Goal: Transaction & Acquisition: Subscribe to service/newsletter

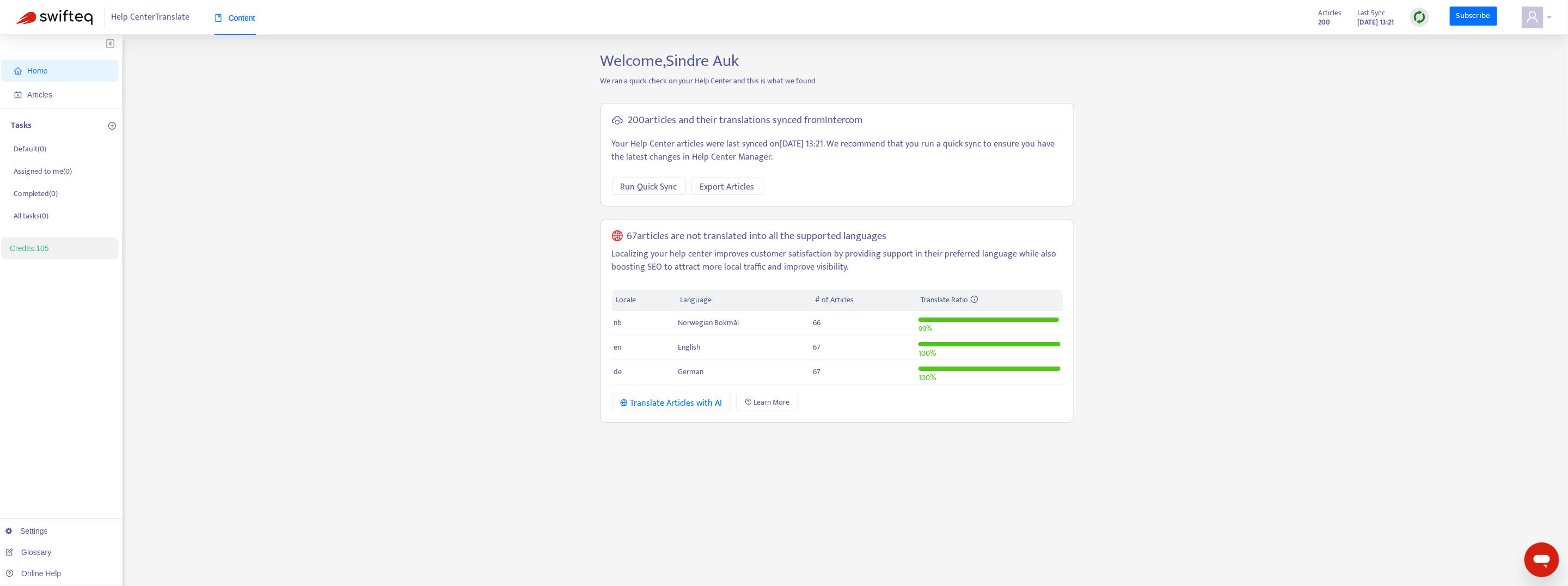
click at [1551, 15] on div at bounding box center [1536, 17] width 30 height 22
click at [1495, 45] on strong "Hello, Sindre Auk" at bounding box center [1484, 41] width 55 height 12
click at [1537, 17] on icon "user" at bounding box center [1532, 17] width 13 height 13
click at [556, 338] on div "Home Articles Tasks Default ( 0 ) Assigned to me ( 0 ) Completed ( 0 ) All task…" at bounding box center [784, 369] width 1536 height 637
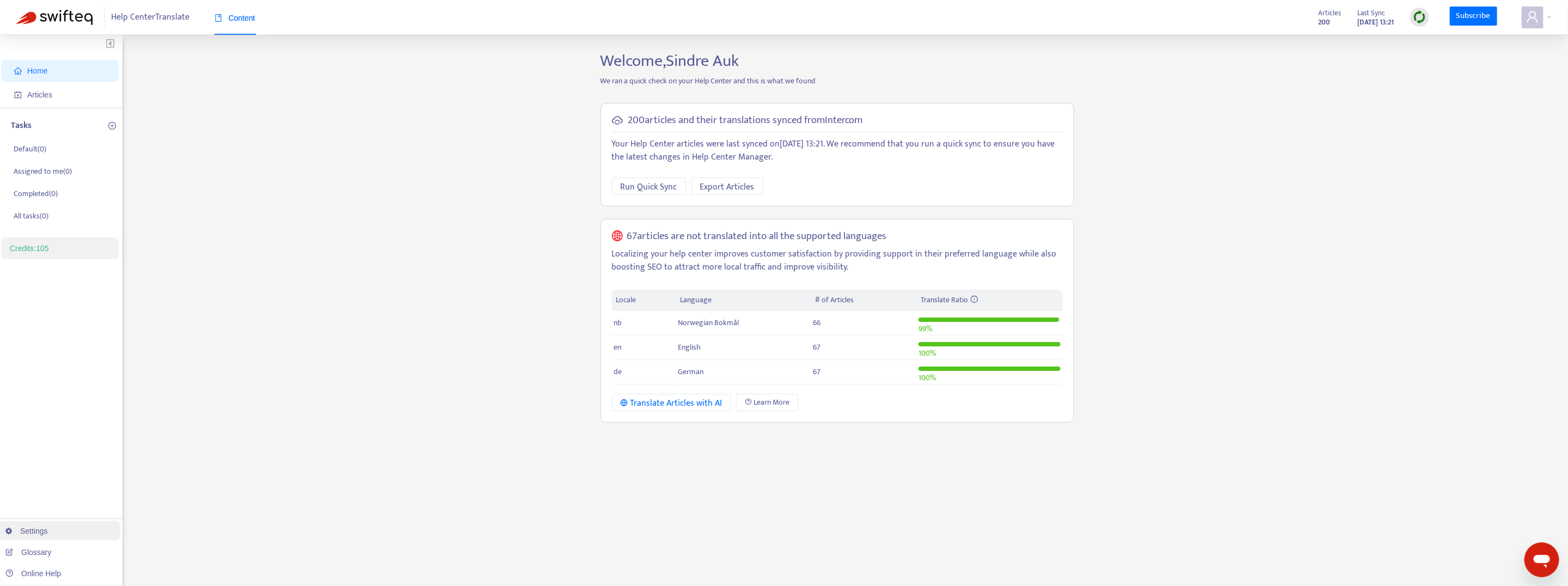
click at [48, 531] on link "Settings" at bounding box center [27, 531] width 42 height 9
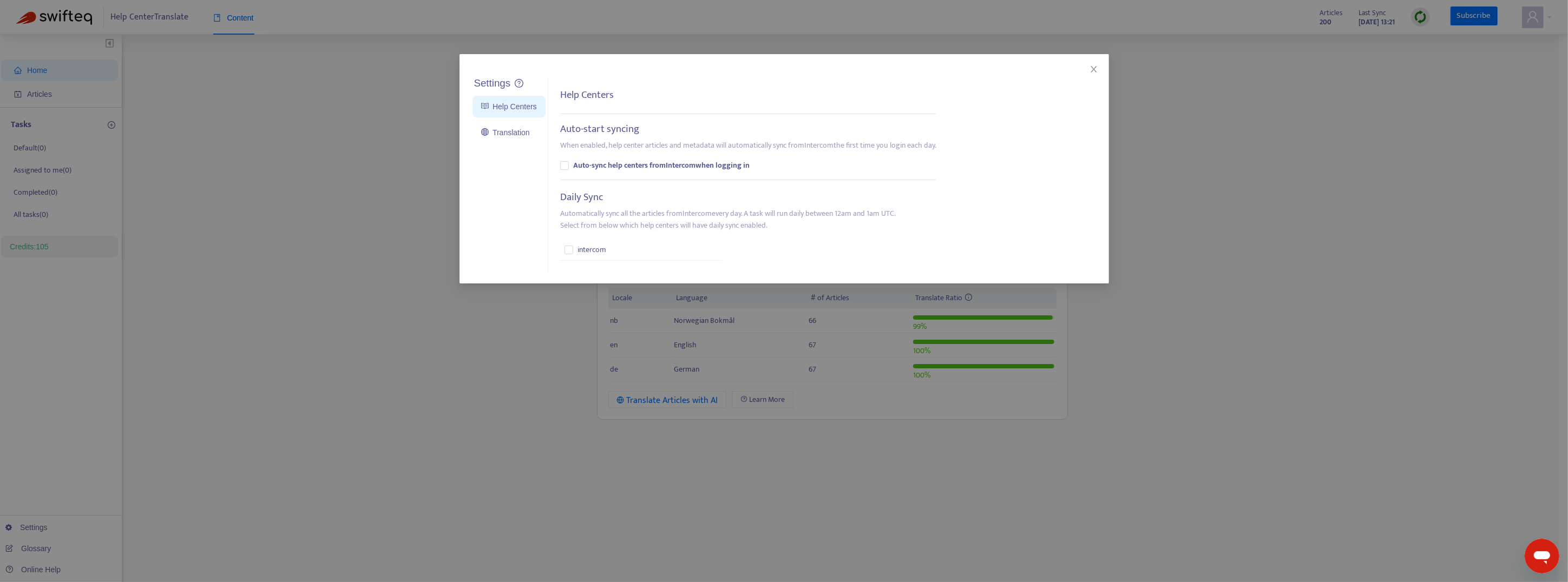
click at [456, 314] on div "Settings Help Centers Translation Settings Help Centers Auto-start syncing When…" at bounding box center [784, 291] width 1568 height 582
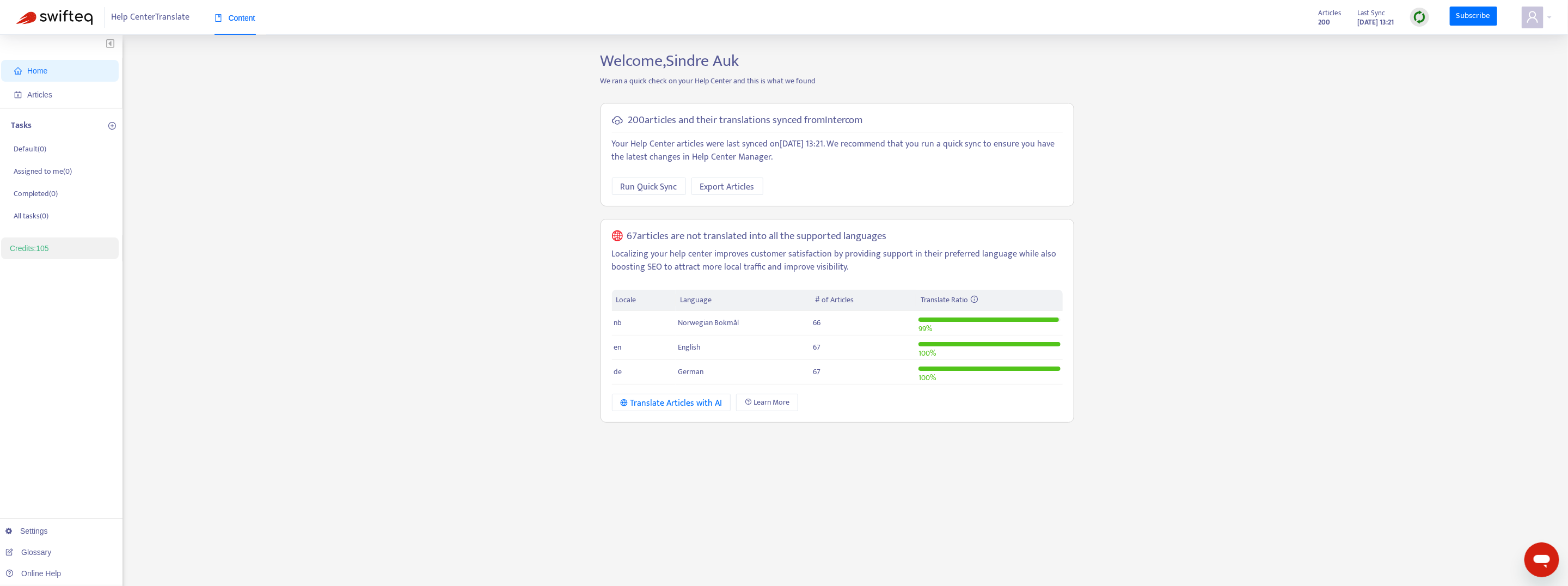
click at [1553, 10] on div "Help Center Translate Content Articles 200 Last Sync Sep 17, 2025 13:21 Subscri…" at bounding box center [784, 17] width 1568 height 35
click at [1551, 13] on div at bounding box center [1536, 17] width 30 height 22
drag, startPoint x: 1389, startPoint y: 112, endPoint x: 1389, endPoint y: 100, distance: 12.0
click at [1389, 112] on div "Home Articles Tasks Default ( 0 ) Assigned to me ( 0 ) Completed ( 0 ) All task…" at bounding box center [784, 369] width 1536 height 637
click at [1544, 18] on div at bounding box center [1536, 17] width 30 height 22
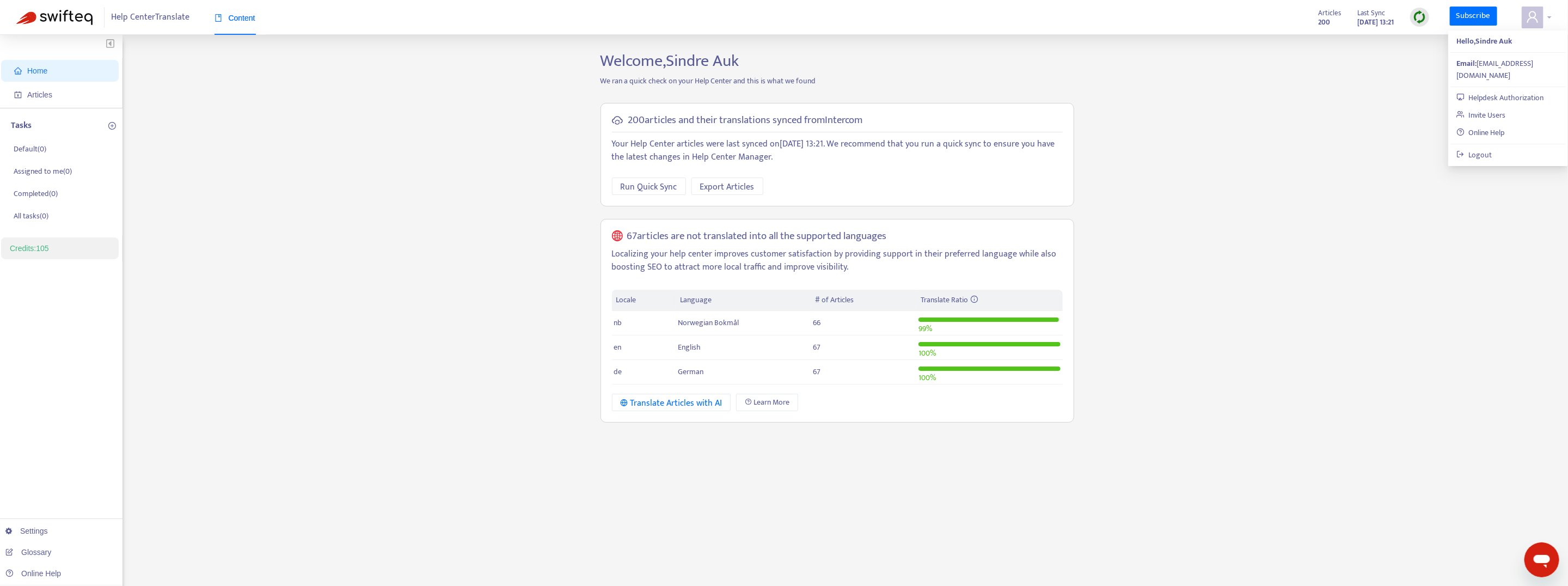
click at [1546, 18] on div at bounding box center [1536, 17] width 30 height 22
click at [47, 531] on link "Settings" at bounding box center [27, 531] width 42 height 9
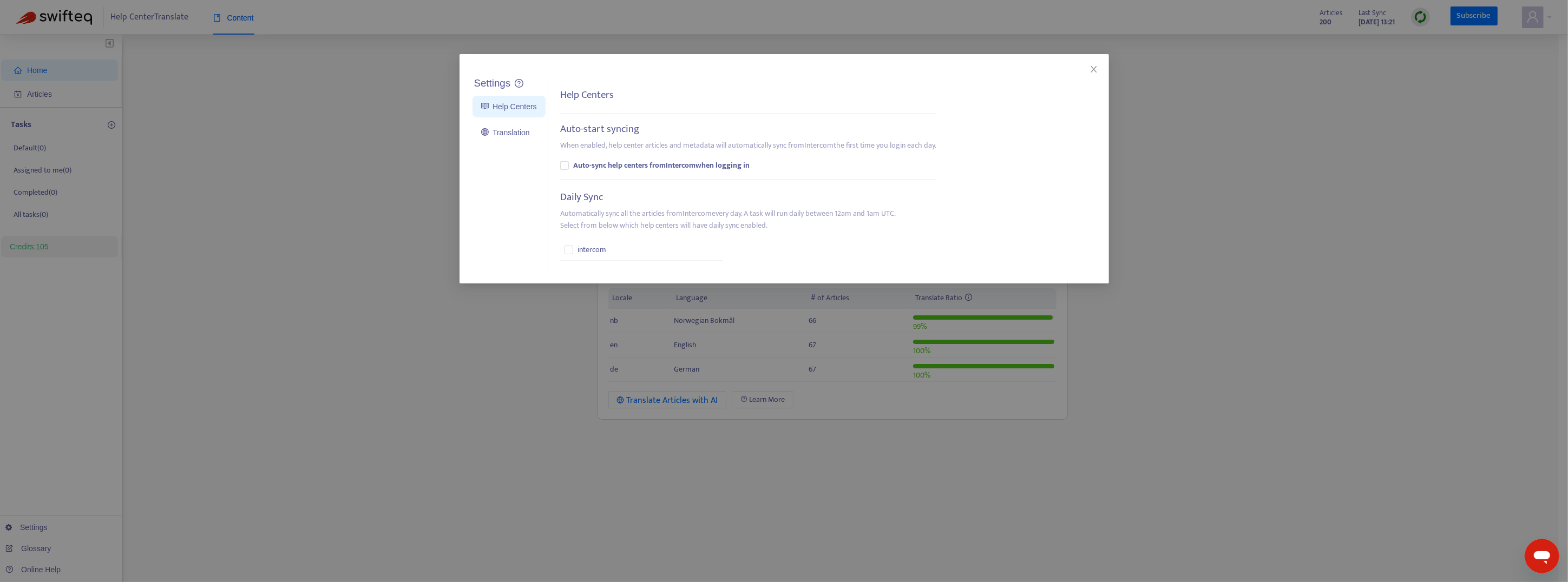
click at [398, 247] on div "Settings Help Centers Translation Settings Help Centers Auto-start syncing When…" at bounding box center [784, 291] width 1568 height 582
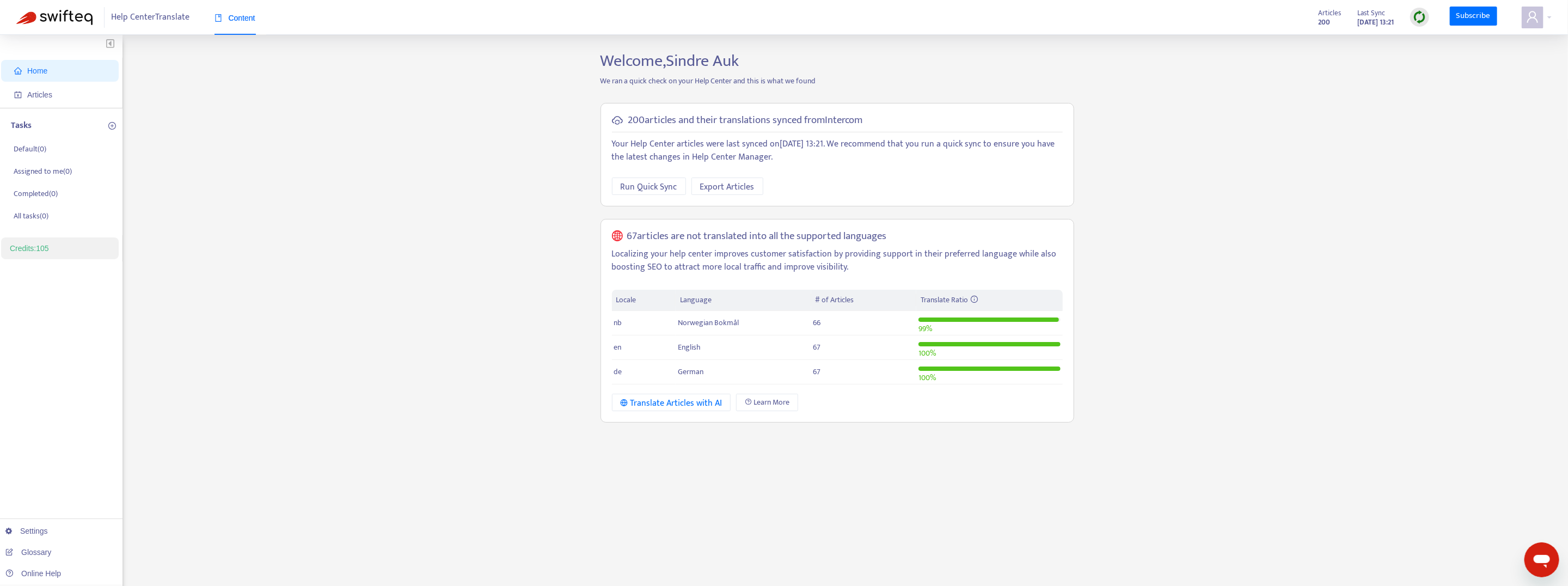
click at [41, 251] on link "Credits: 105" at bounding box center [29, 248] width 39 height 9
click at [49, 252] on link "Credits: 105" at bounding box center [29, 248] width 39 height 9
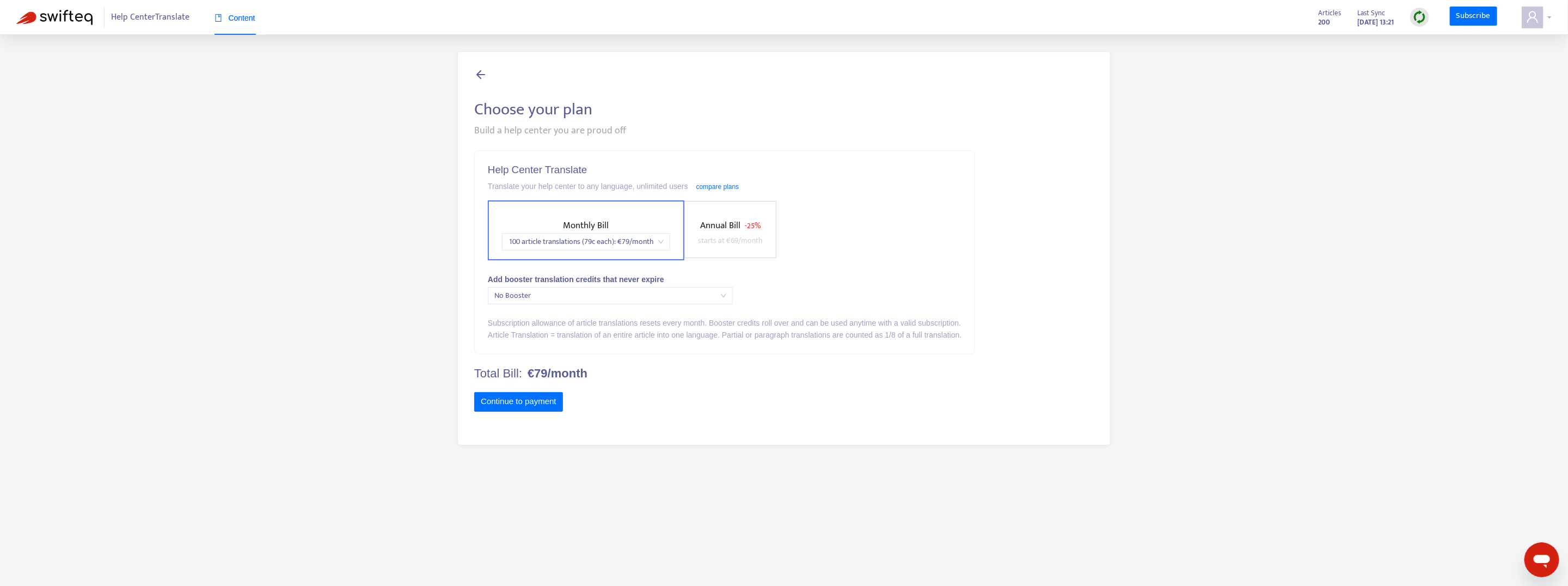
click at [1546, 15] on div at bounding box center [1536, 17] width 30 height 22
click at [1475, 21] on link "Subscribe" at bounding box center [1473, 16] width 48 height 19
click at [477, 74] on icon at bounding box center [481, 74] width 13 height 14
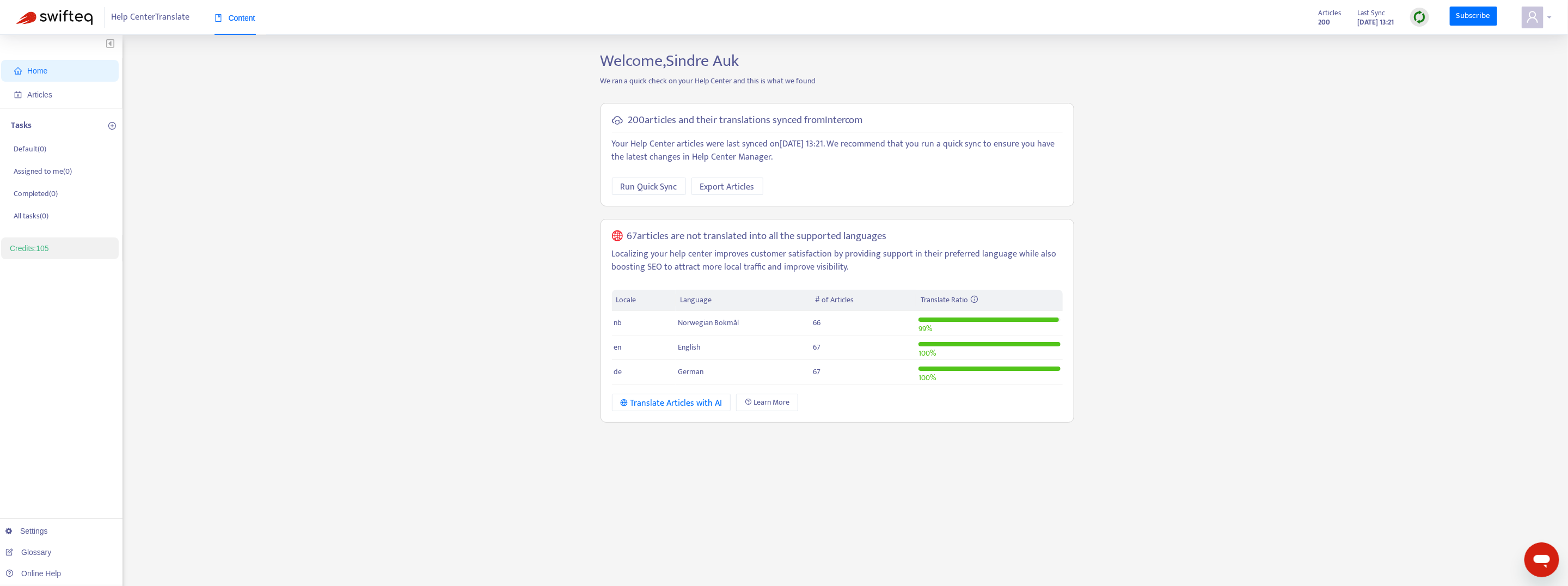
click at [1547, 19] on div at bounding box center [1536, 17] width 30 height 22
click at [1514, 41] on span "Hello, Sindre Auk" at bounding box center [1508, 41] width 102 height 12
click at [1551, 18] on div at bounding box center [1536, 17] width 30 height 22
click at [1516, 66] on div "Email: [EMAIL_ADDRESS][DOMAIN_NAME]" at bounding box center [1508, 70] width 102 height 24
click at [1543, 22] on span at bounding box center [1532, 17] width 22 height 22
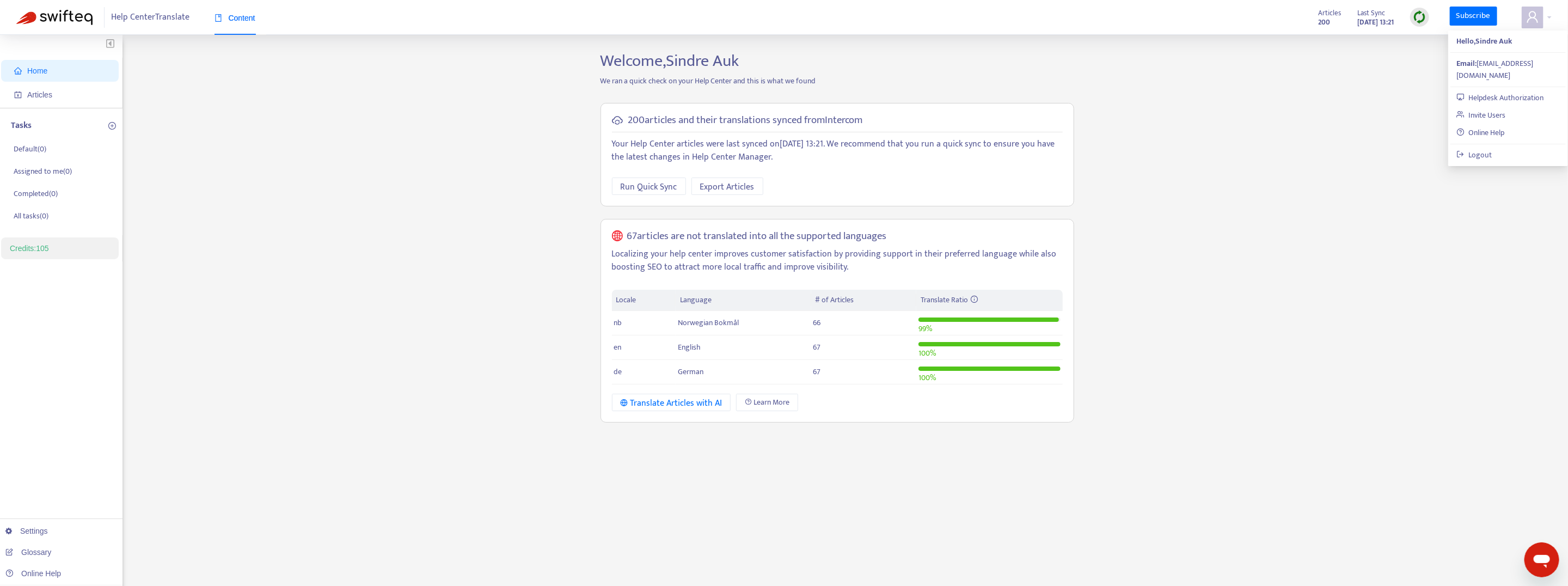
click at [408, 222] on div "Home Articles Tasks Default ( 0 ) Assigned to me ( 0 ) Completed ( 0 ) All task…" at bounding box center [784, 369] width 1536 height 637
